Goal: Task Accomplishment & Management: Use online tool/utility

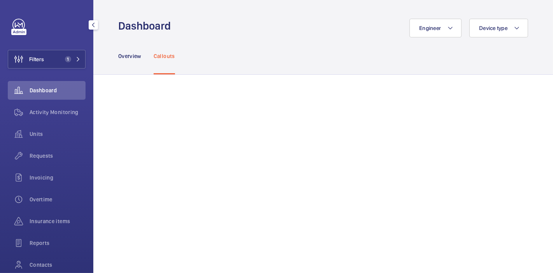
scroll to position [435, 0]
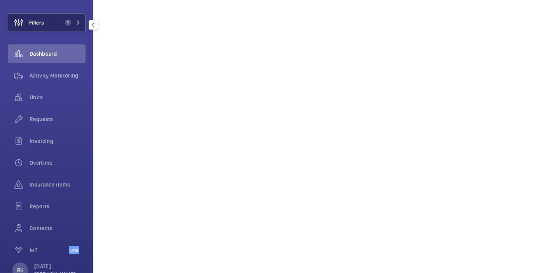
click at [54, 22] on button "Filters 1" at bounding box center [47, 22] width 78 height 19
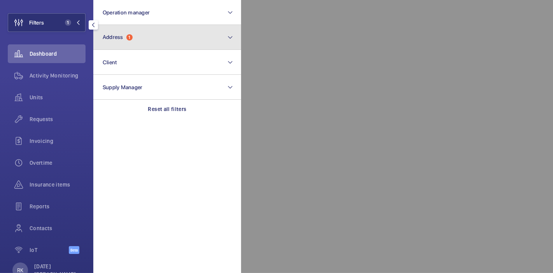
click at [133, 35] on span "Address 1" at bounding box center [118, 37] width 30 height 7
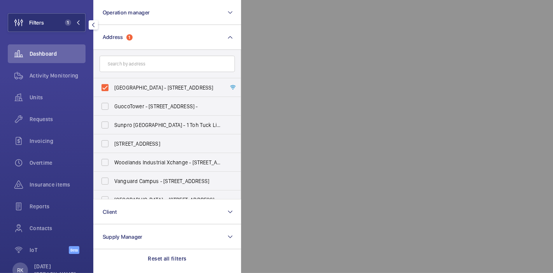
click at [103, 85] on label "[GEOGRAPHIC_DATA] - [STREET_ADDRESS]" at bounding box center [161, 87] width 135 height 19
click at [103, 85] on input "[GEOGRAPHIC_DATA] - [STREET_ADDRESS]" at bounding box center [105, 88] width 16 height 16
checkbox input "false"
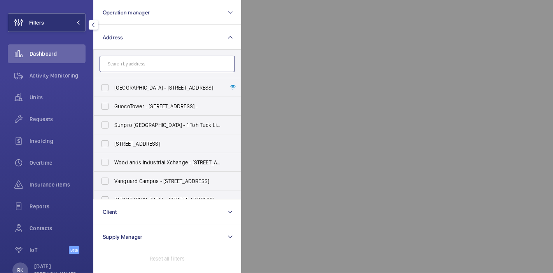
click at [139, 63] on input "text" at bounding box center [167, 64] width 135 height 16
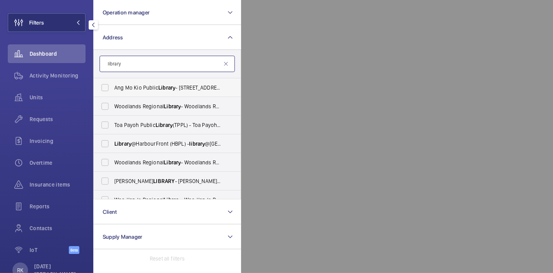
type input "library"
click at [103, 84] on label "Ang [GEOGRAPHIC_DATA] - [STREET_ADDRESS]" at bounding box center [161, 87] width 135 height 19
click at [103, 84] on input "Ang [GEOGRAPHIC_DATA] - [STREET_ADDRESS]" at bounding box center [105, 88] width 16 height 16
checkbox input "true"
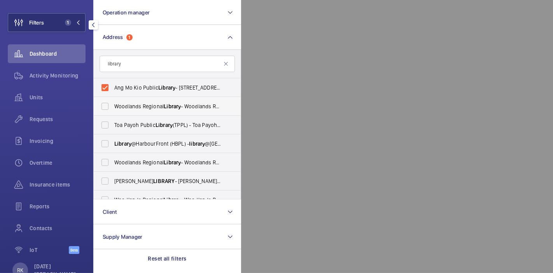
click at [102, 106] on label "[GEOGRAPHIC_DATA] - [GEOGRAPHIC_DATA] , [GEOGRAPHIC_DATA] 730900" at bounding box center [161, 106] width 135 height 19
click at [102, 106] on input "[GEOGRAPHIC_DATA] - [GEOGRAPHIC_DATA] , [GEOGRAPHIC_DATA] 730900" at bounding box center [105, 106] width 16 height 16
checkbox input "true"
click at [109, 123] on label "Toa [GEOGRAPHIC_DATA] (TPPL) - [GEOGRAPHIC_DATA]" at bounding box center [161, 125] width 135 height 19
click at [109, 123] on input "Toa [GEOGRAPHIC_DATA] (TPPL) - [GEOGRAPHIC_DATA]" at bounding box center [105, 125] width 16 height 16
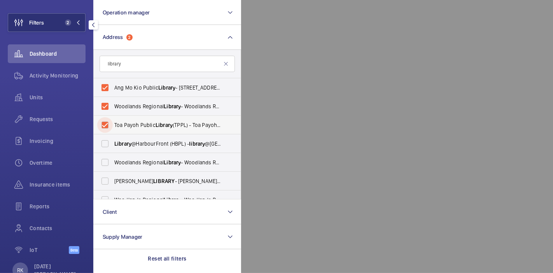
checkbox input "true"
click at [107, 161] on label "[GEOGRAPHIC_DATA] - [GEOGRAPHIC_DATA] , [GEOGRAPHIC_DATA] 730900" at bounding box center [161, 162] width 135 height 19
click at [107, 161] on input "[GEOGRAPHIC_DATA] - [GEOGRAPHIC_DATA] , [GEOGRAPHIC_DATA] 730900" at bounding box center [105, 162] width 16 height 16
checkbox input "true"
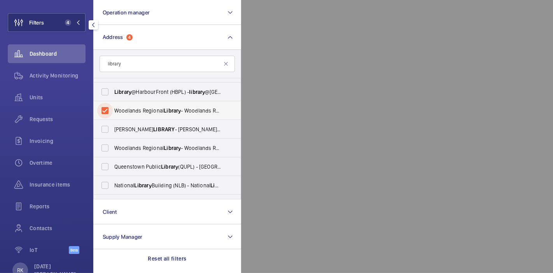
scroll to position [54, 0]
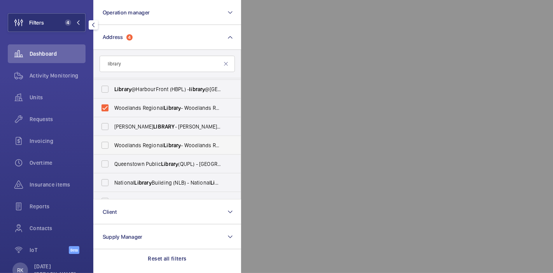
click at [105, 144] on label "[GEOGRAPHIC_DATA] - [GEOGRAPHIC_DATA] , [GEOGRAPHIC_DATA] 730900" at bounding box center [161, 145] width 135 height 19
click at [105, 144] on input "[GEOGRAPHIC_DATA] - [GEOGRAPHIC_DATA] , [GEOGRAPHIC_DATA] 730900" at bounding box center [105, 145] width 16 height 16
checkbox input "true"
click at [107, 164] on label "[GEOGRAPHIC_DATA] ([GEOGRAPHIC_DATA]) - [GEOGRAPHIC_DATA] , [GEOGRAPHIC_DATA] 1…" at bounding box center [161, 163] width 135 height 19
click at [107, 164] on input "[GEOGRAPHIC_DATA] ([GEOGRAPHIC_DATA]) - [GEOGRAPHIC_DATA] , [GEOGRAPHIC_DATA] 1…" at bounding box center [105, 164] width 16 height 16
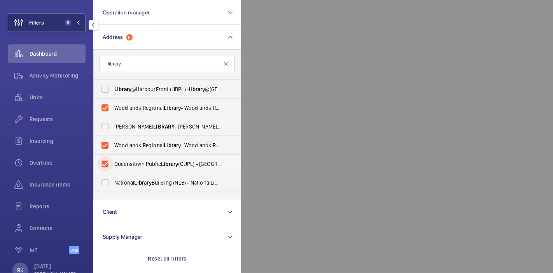
checkbox input "true"
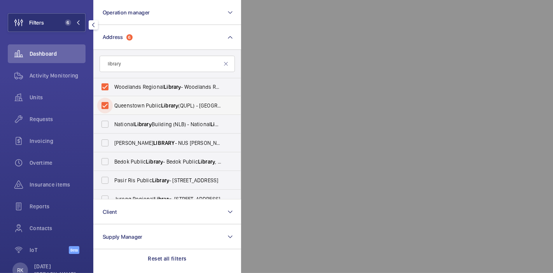
scroll to position [116, 0]
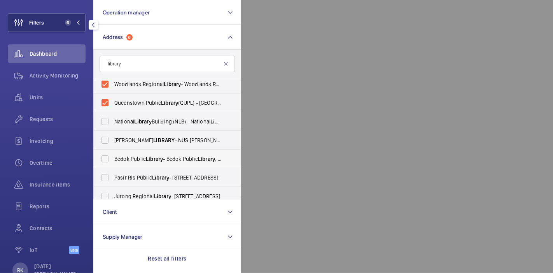
click at [105, 158] on label "[GEOGRAPHIC_DATA] - [GEOGRAPHIC_DATA]" at bounding box center [161, 158] width 135 height 19
click at [105, 158] on input "[GEOGRAPHIC_DATA] - [GEOGRAPHIC_DATA]" at bounding box center [105, 159] width 16 height 16
checkbox input "true"
click at [106, 178] on label "[GEOGRAPHIC_DATA] - [STREET_ADDRESS]" at bounding box center [161, 177] width 135 height 19
click at [106, 178] on input "[GEOGRAPHIC_DATA] - [STREET_ADDRESS]" at bounding box center [105, 178] width 16 height 16
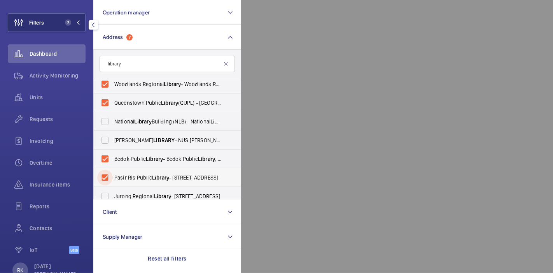
checkbox input "true"
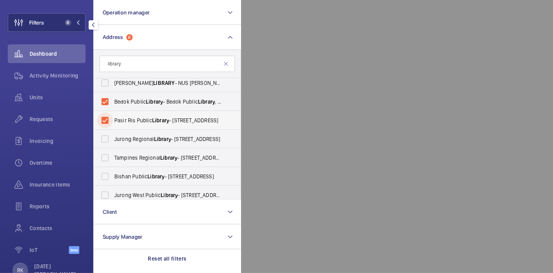
scroll to position [174, 0]
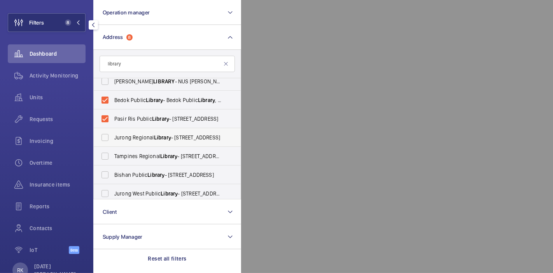
click at [106, 137] on label "[GEOGRAPHIC_DATA] - [STREET_ADDRESS]" at bounding box center [161, 137] width 135 height 19
click at [106, 137] on input "[GEOGRAPHIC_DATA] - [STREET_ADDRESS]" at bounding box center [105, 138] width 16 height 16
checkbox input "true"
drag, startPoint x: 106, startPoint y: 155, endPoint x: 106, endPoint y: 174, distance: 19.1
click at [106, 174] on ul "Ang [GEOGRAPHIC_DATA] - [STREET_ADDRESS] [GEOGRAPHIC_DATA] - [GEOGRAPHIC_DATA] …" at bounding box center [167, 91] width 147 height 374
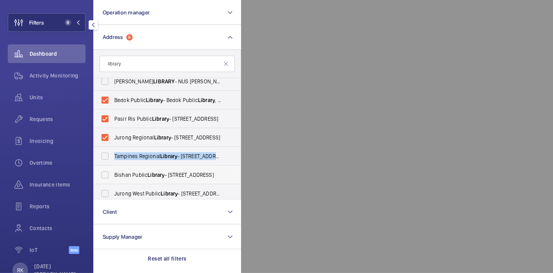
click at [106, 174] on label "[GEOGRAPHIC_DATA] - [STREET_ADDRESS]" at bounding box center [161, 174] width 135 height 19
click at [106, 174] on input "[GEOGRAPHIC_DATA] - [STREET_ADDRESS]" at bounding box center [105, 175] width 16 height 16
checkbox input "true"
click at [104, 152] on label "[GEOGRAPHIC_DATA] - [STREET_ADDRESS]" at bounding box center [161, 156] width 135 height 19
click at [104, 152] on input "[GEOGRAPHIC_DATA] - [STREET_ADDRESS]" at bounding box center [105, 156] width 16 height 16
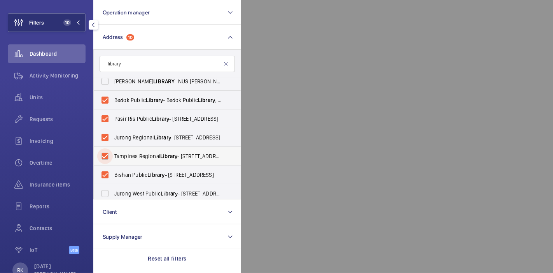
checkbox input "true"
click at [104, 190] on label "[GEOGRAPHIC_DATA] - [STREET_ADDRESS]" at bounding box center [161, 193] width 135 height 19
click at [104, 190] on input "[GEOGRAPHIC_DATA] - [STREET_ADDRESS]" at bounding box center [105, 194] width 16 height 16
checkbox input "true"
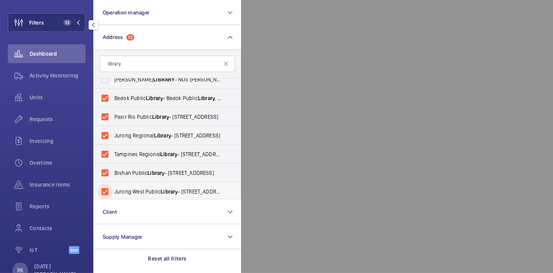
scroll to position [249, 0]
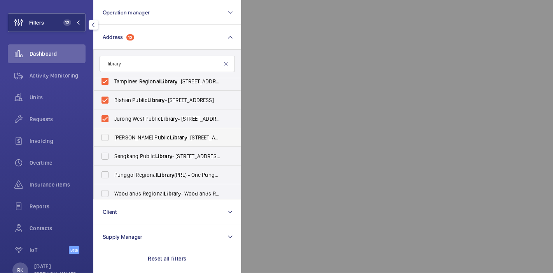
click at [108, 135] on label "[PERSON_NAME][GEOGRAPHIC_DATA] - [STREET_ADDRESS][PERSON_NAME]" at bounding box center [161, 137] width 135 height 19
click at [108, 135] on input "[PERSON_NAME][GEOGRAPHIC_DATA] - [STREET_ADDRESS][PERSON_NAME]" at bounding box center [105, 138] width 16 height 16
checkbox input "true"
click at [107, 157] on label "[GEOGRAPHIC_DATA] - [STREET_ADDRESS]" at bounding box center [161, 156] width 135 height 19
click at [107, 157] on input "[GEOGRAPHIC_DATA] - [STREET_ADDRESS]" at bounding box center [105, 156] width 16 height 16
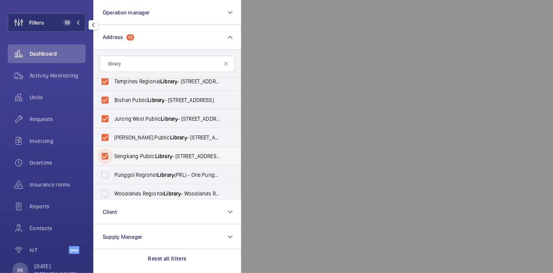
checkbox input "true"
click at [106, 176] on label "[GEOGRAPHIC_DATA] ([GEOGRAPHIC_DATA]) - [GEOGRAPHIC_DATA]" at bounding box center [161, 174] width 135 height 19
click at [106, 176] on input "[GEOGRAPHIC_DATA] ([GEOGRAPHIC_DATA]) - [GEOGRAPHIC_DATA]" at bounding box center [105, 175] width 16 height 16
checkbox input "true"
click at [105, 191] on label "[GEOGRAPHIC_DATA] - [GEOGRAPHIC_DATA] , [GEOGRAPHIC_DATA] 730900" at bounding box center [161, 193] width 135 height 19
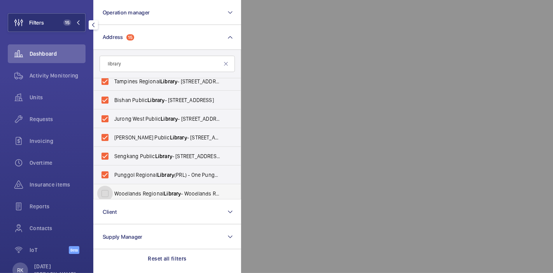
click at [105, 191] on input "[GEOGRAPHIC_DATA] - [GEOGRAPHIC_DATA] , [GEOGRAPHIC_DATA] 730900" at bounding box center [105, 194] width 16 height 16
checkbox input "true"
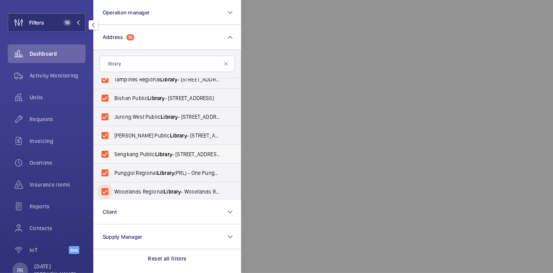
scroll to position [290, 0]
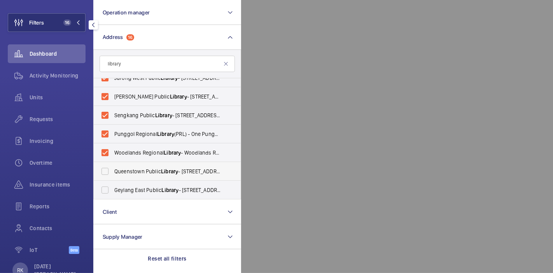
click at [105, 169] on label "[GEOGRAPHIC_DATA] - [STREET_ADDRESS][PERSON_NAME]" at bounding box center [161, 171] width 135 height 19
click at [105, 169] on input "[GEOGRAPHIC_DATA] - [STREET_ADDRESS][PERSON_NAME]" at bounding box center [105, 171] width 16 height 16
checkbox input "true"
click at [105, 187] on label "[GEOGRAPHIC_DATA] - [STREET_ADDRESS]" at bounding box center [161, 190] width 135 height 19
click at [105, 187] on input "[GEOGRAPHIC_DATA] - [STREET_ADDRESS]" at bounding box center [105, 190] width 16 height 16
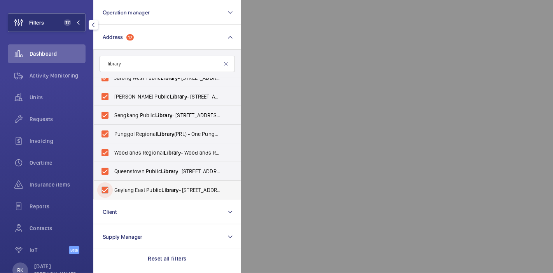
checkbox input "true"
click at [265, 125] on div at bounding box center [517, 136] width 553 height 273
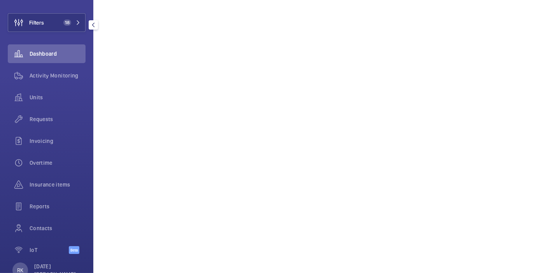
scroll to position [435, 0]
